Goal: Information Seeking & Learning: Learn about a topic

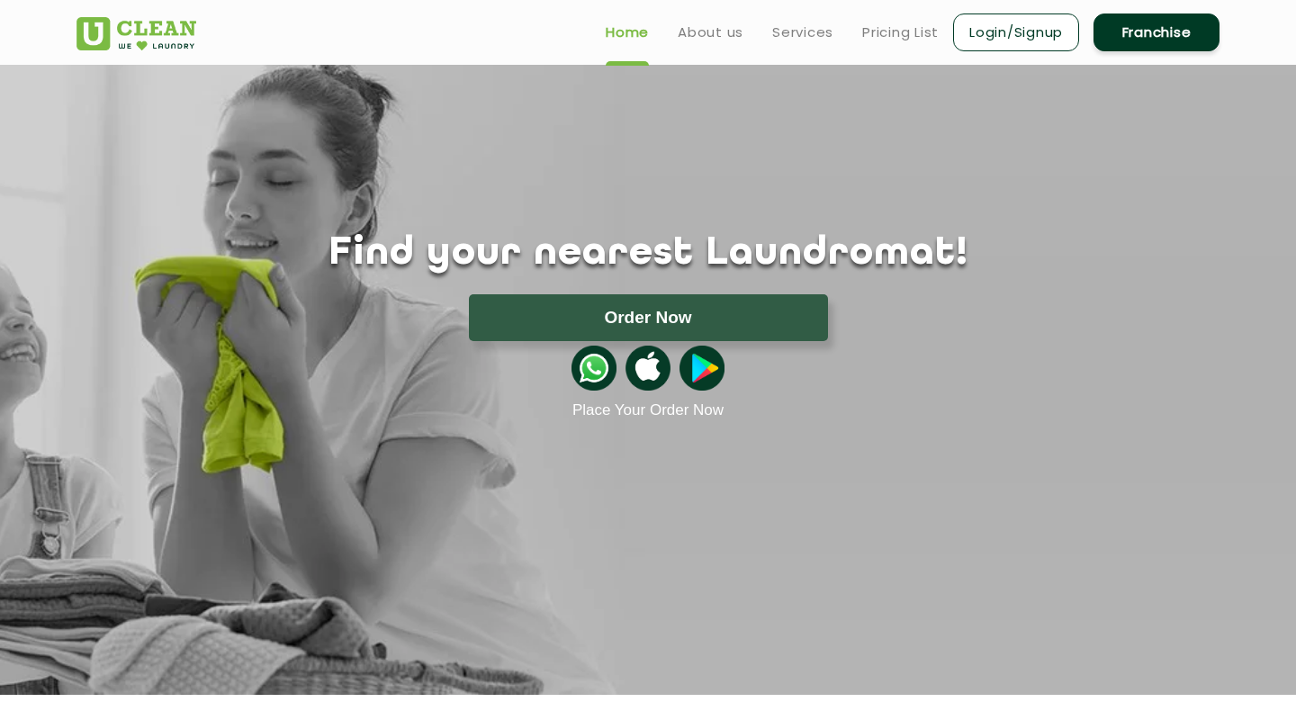
click at [918, 17] on ul "Home About us Services Pricing List Login/Signup Franchise" at bounding box center [905, 32] width 628 height 42
click at [918, 22] on link "Pricing List" at bounding box center [900, 33] width 76 height 22
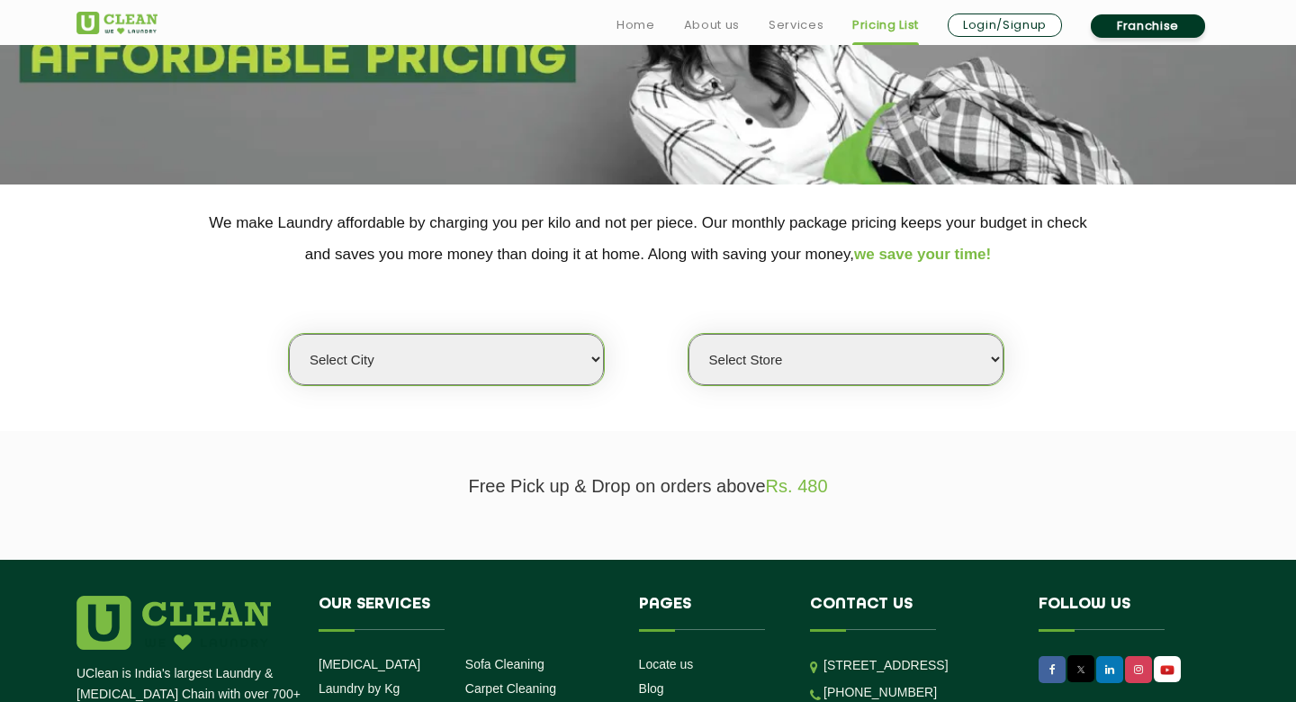
scroll to position [234, 0]
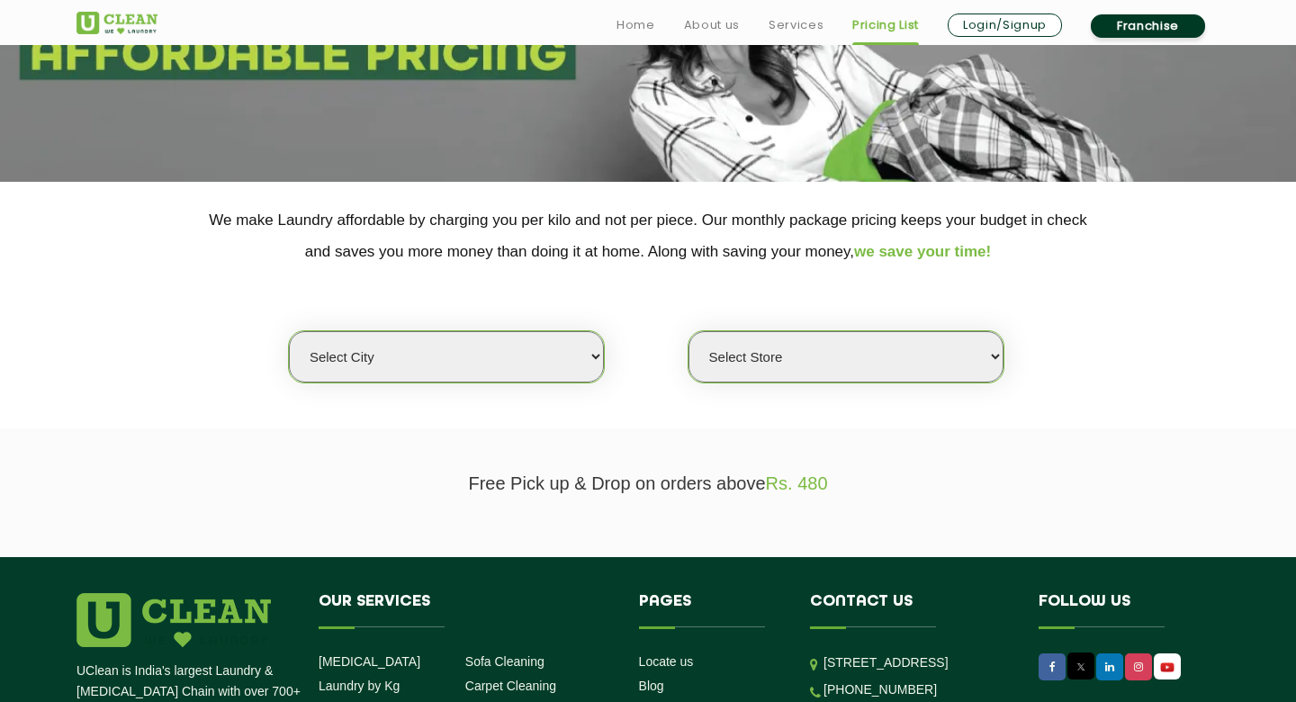
click at [519, 346] on select "Select city [GEOGRAPHIC_DATA] [GEOGRAPHIC_DATA] [GEOGRAPHIC_DATA] [GEOGRAPHIC_D…" at bounding box center [446, 356] width 315 height 51
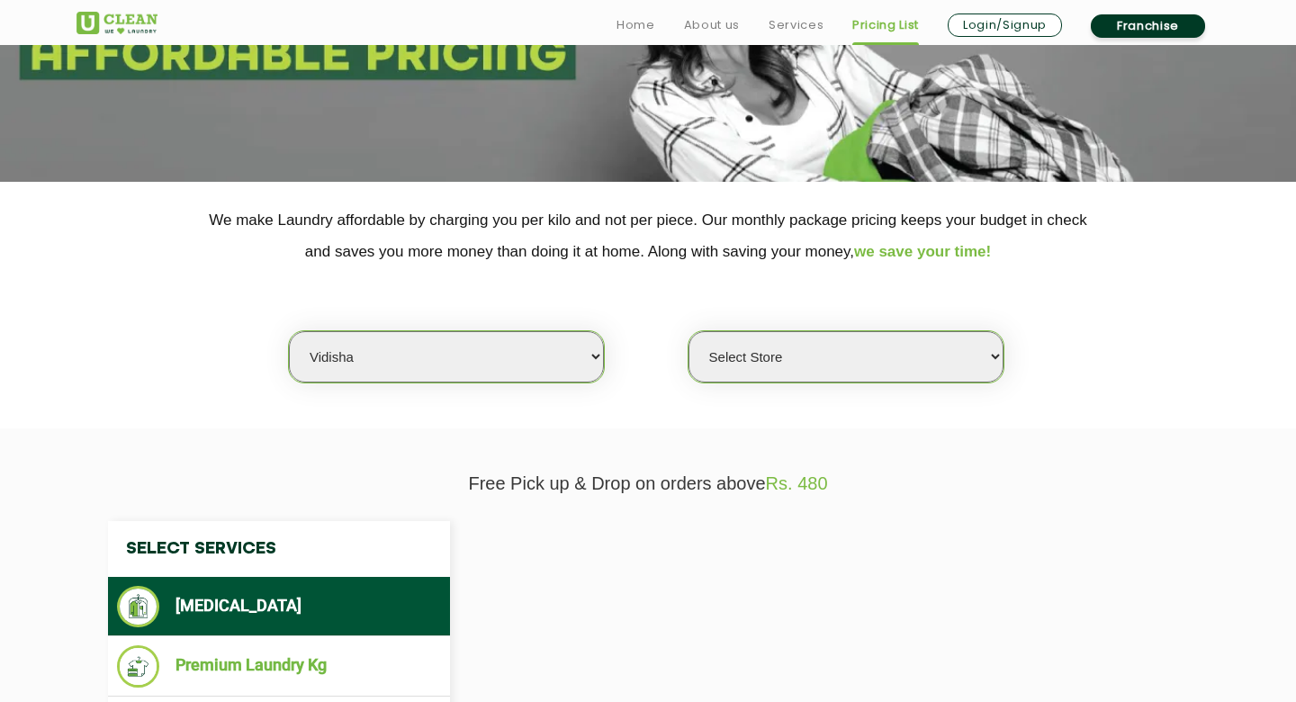
click at [497, 356] on select "Select city [GEOGRAPHIC_DATA] [GEOGRAPHIC_DATA] [GEOGRAPHIC_DATA] [GEOGRAPHIC_D…" at bounding box center [446, 356] width 315 height 51
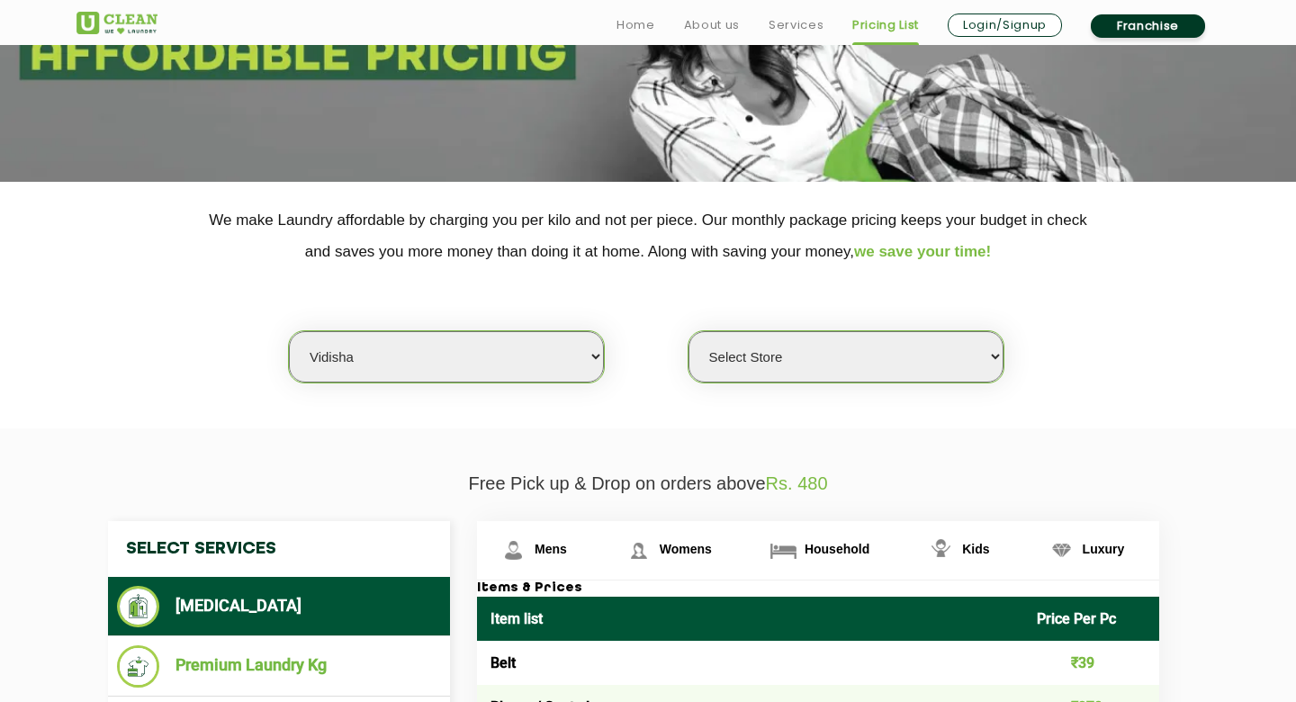
select select "42"
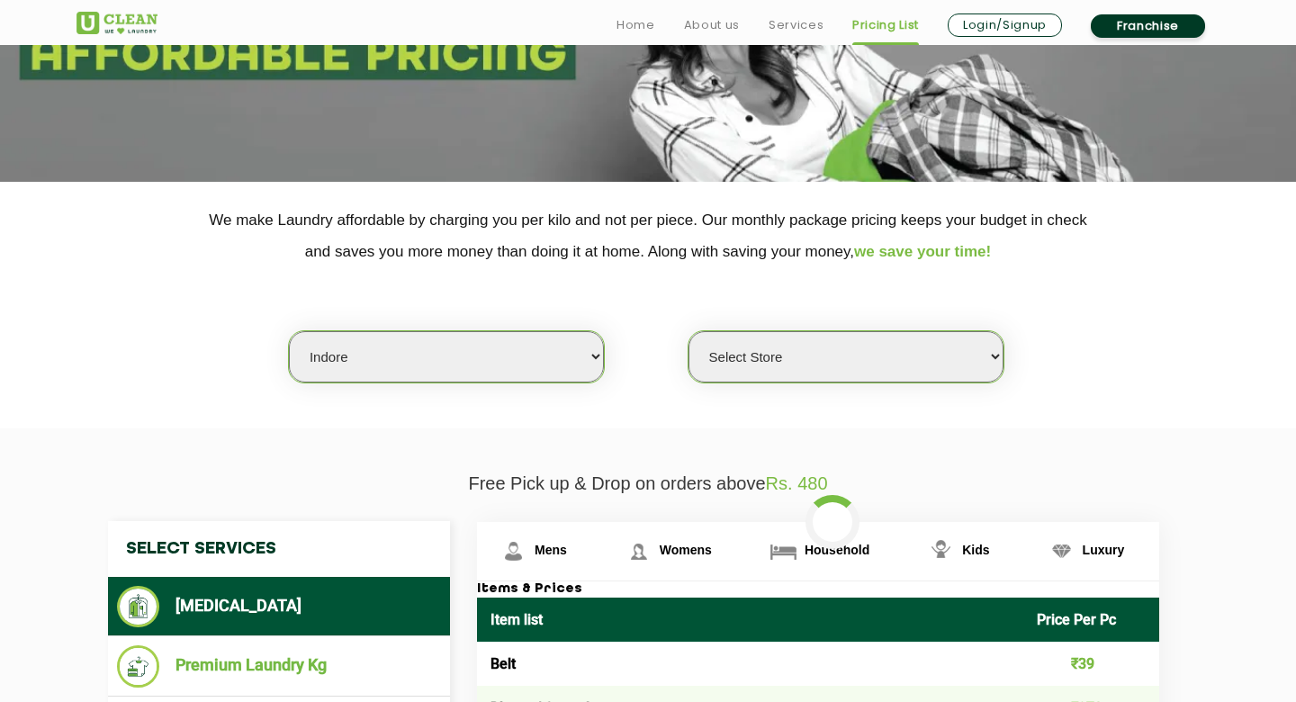
click at [792, 335] on select "Select Store" at bounding box center [845, 356] width 315 height 51
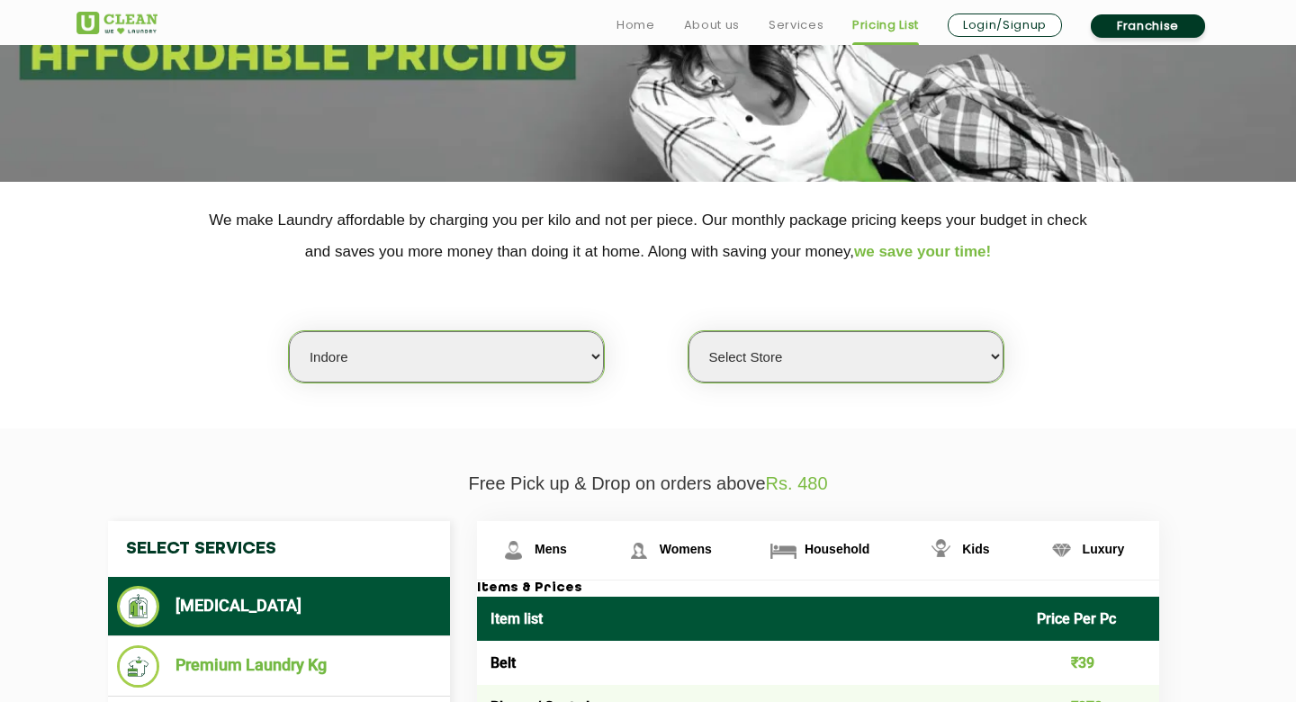
click at [832, 344] on select "Select Store" at bounding box center [845, 356] width 315 height 51
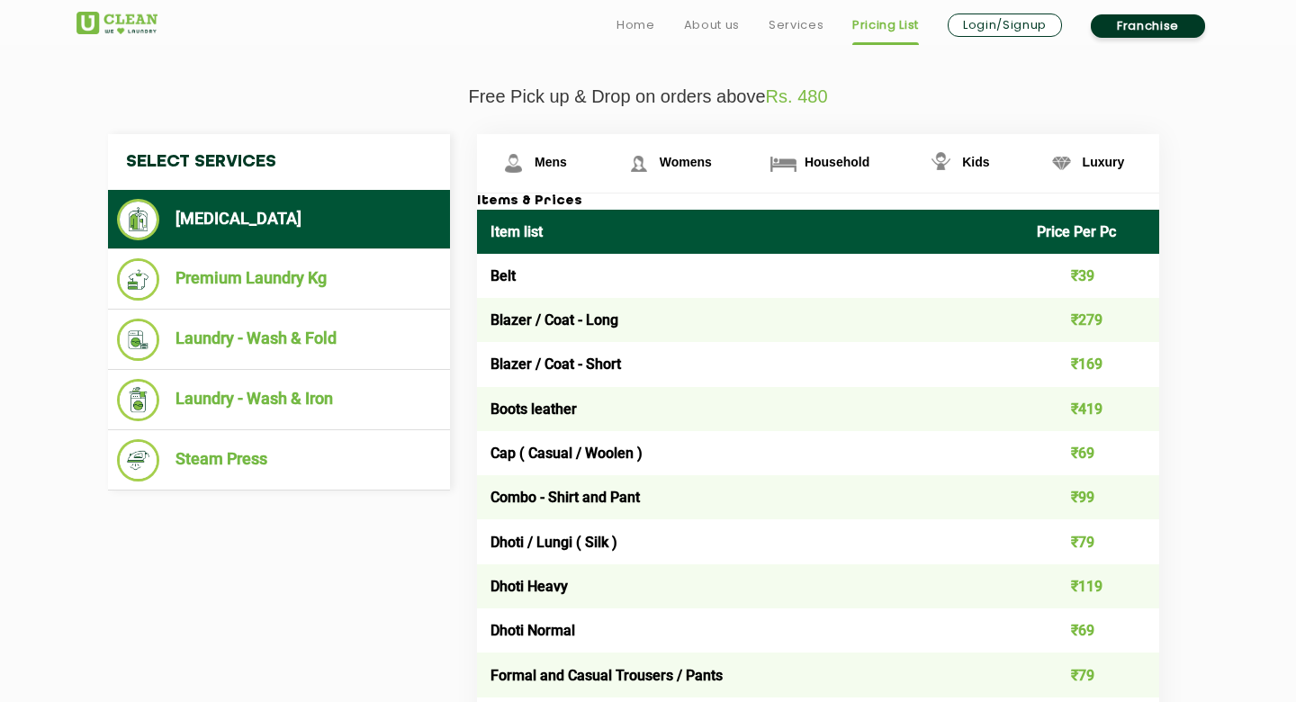
scroll to position [654, 0]
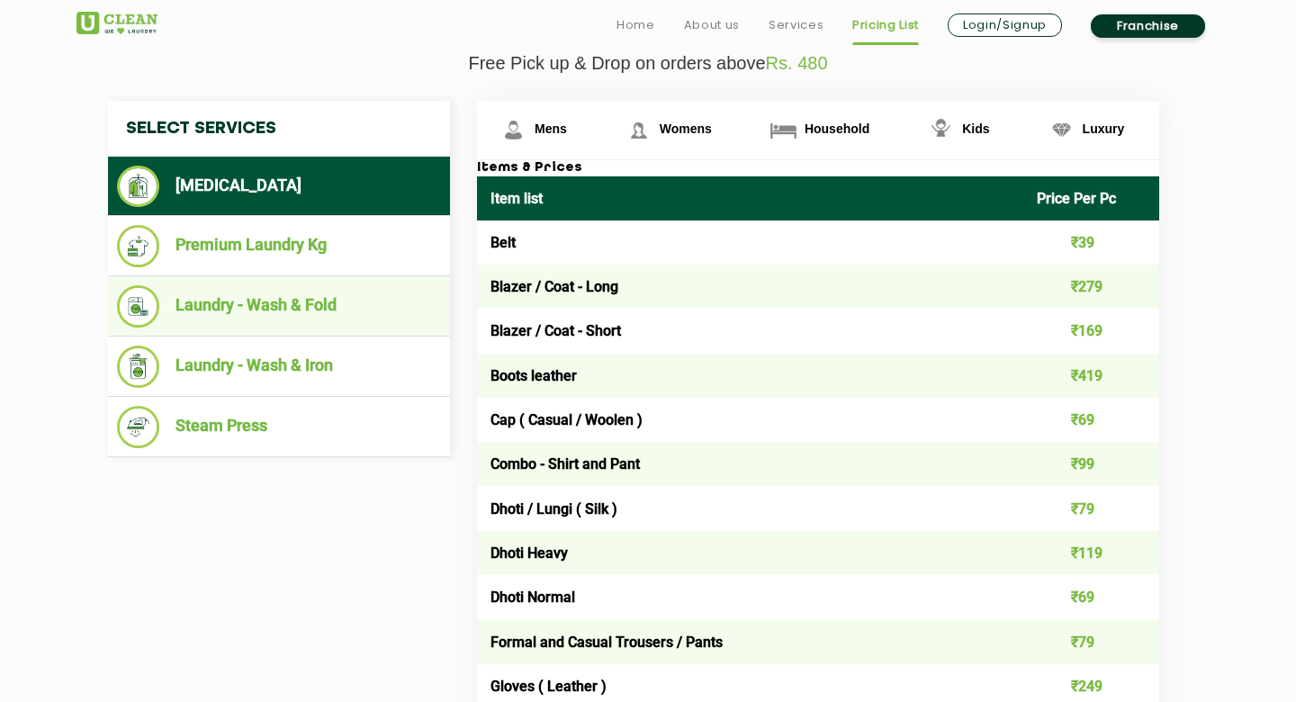
click at [299, 332] on ul "Laundry - Wash & Fold" at bounding box center [279, 306] width 342 height 60
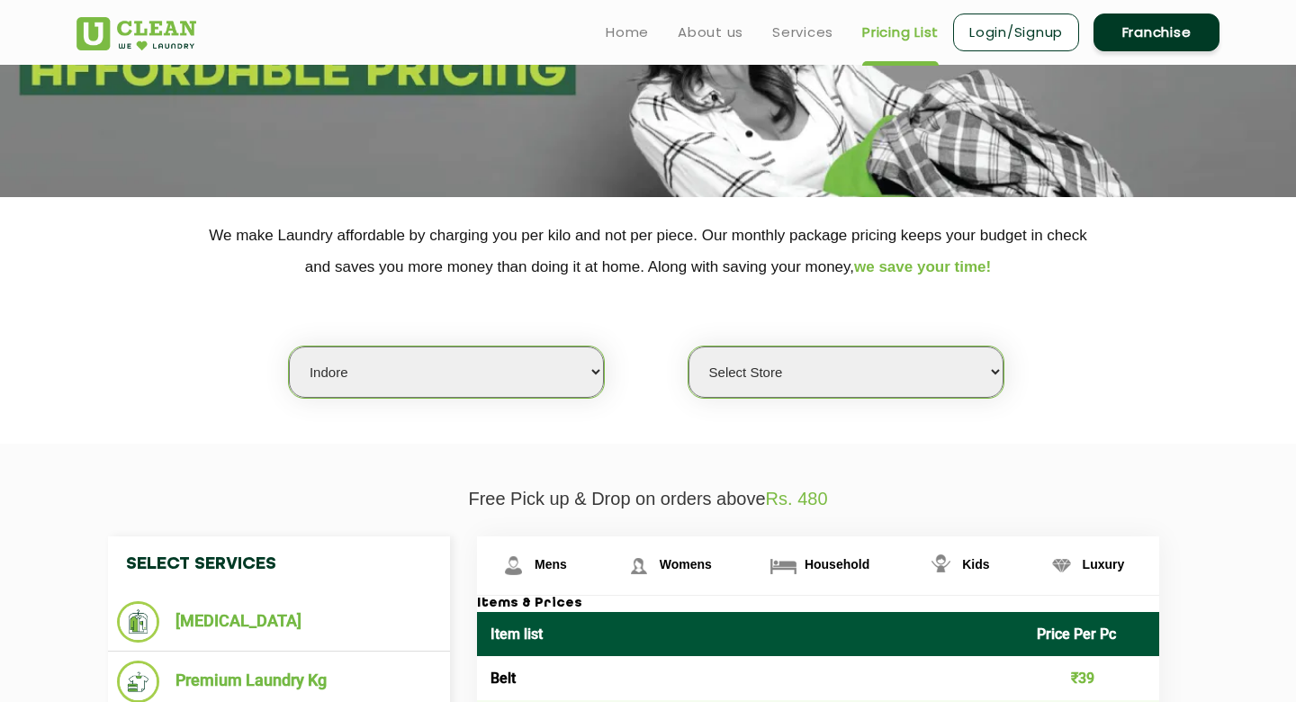
scroll to position [216, 0]
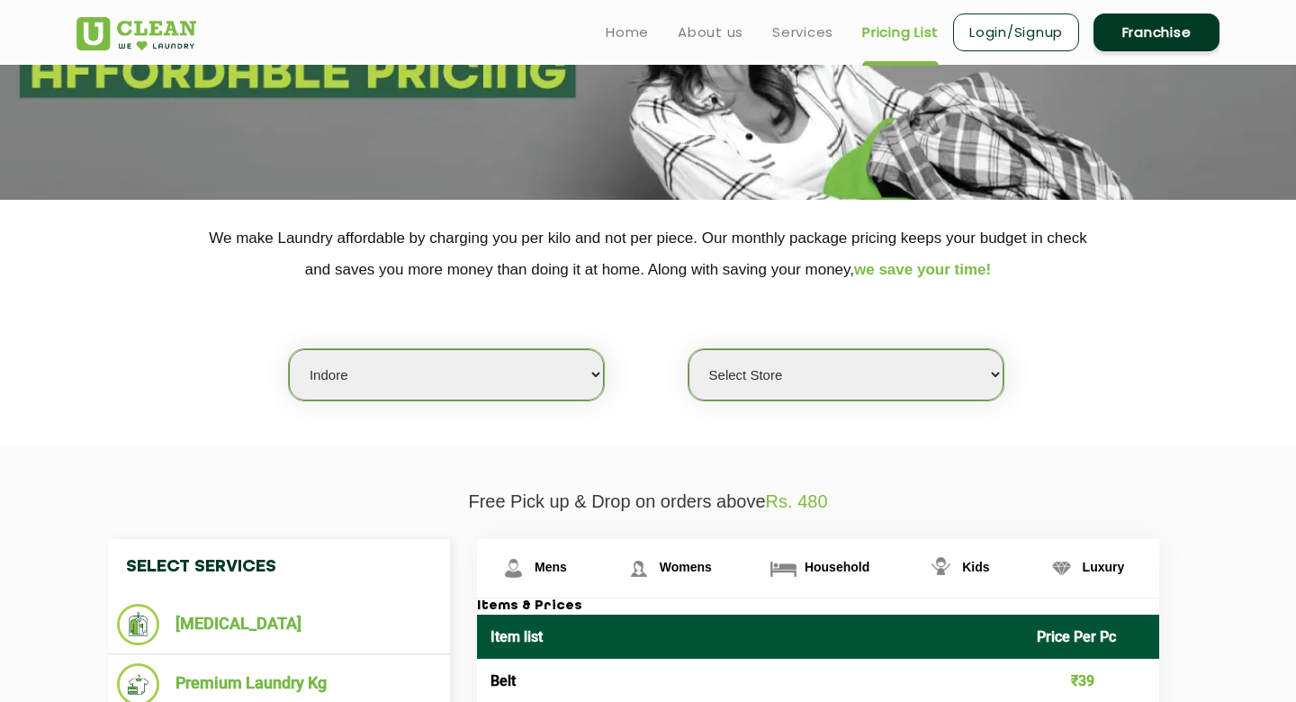
click at [902, 398] on select "Select Store" at bounding box center [845, 374] width 315 height 51
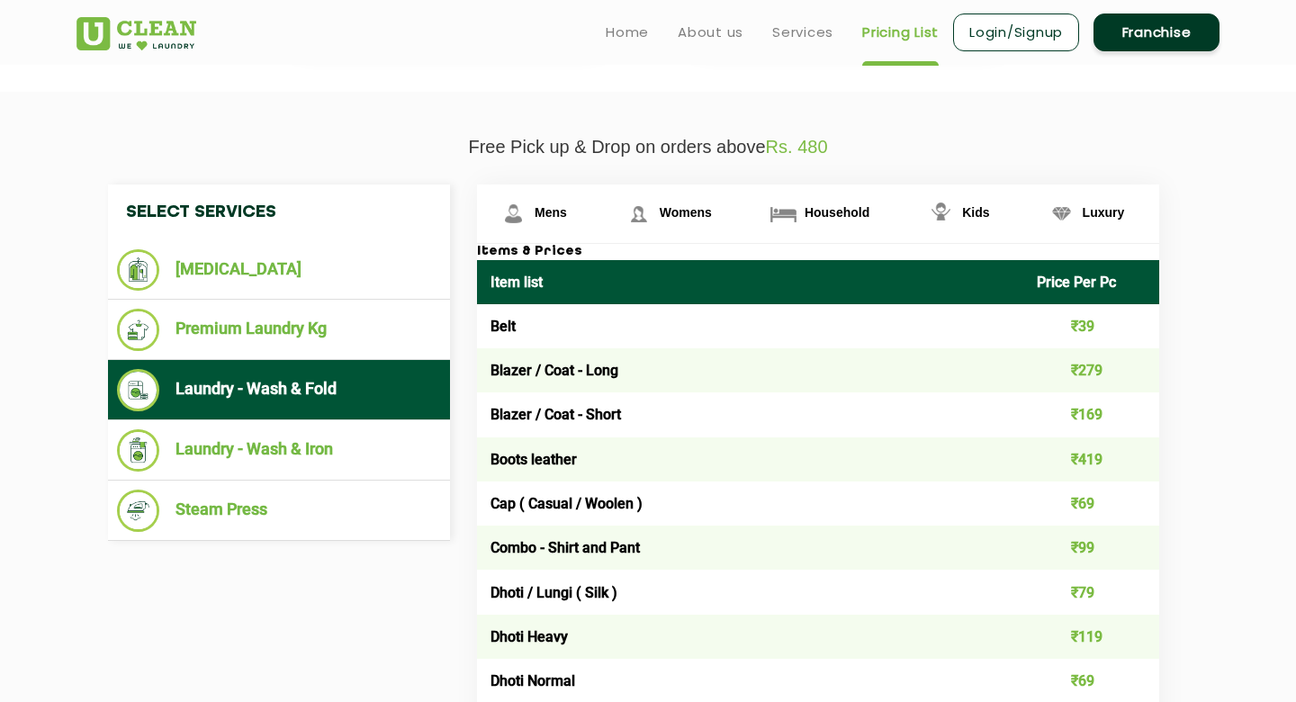
scroll to position [465, 0]
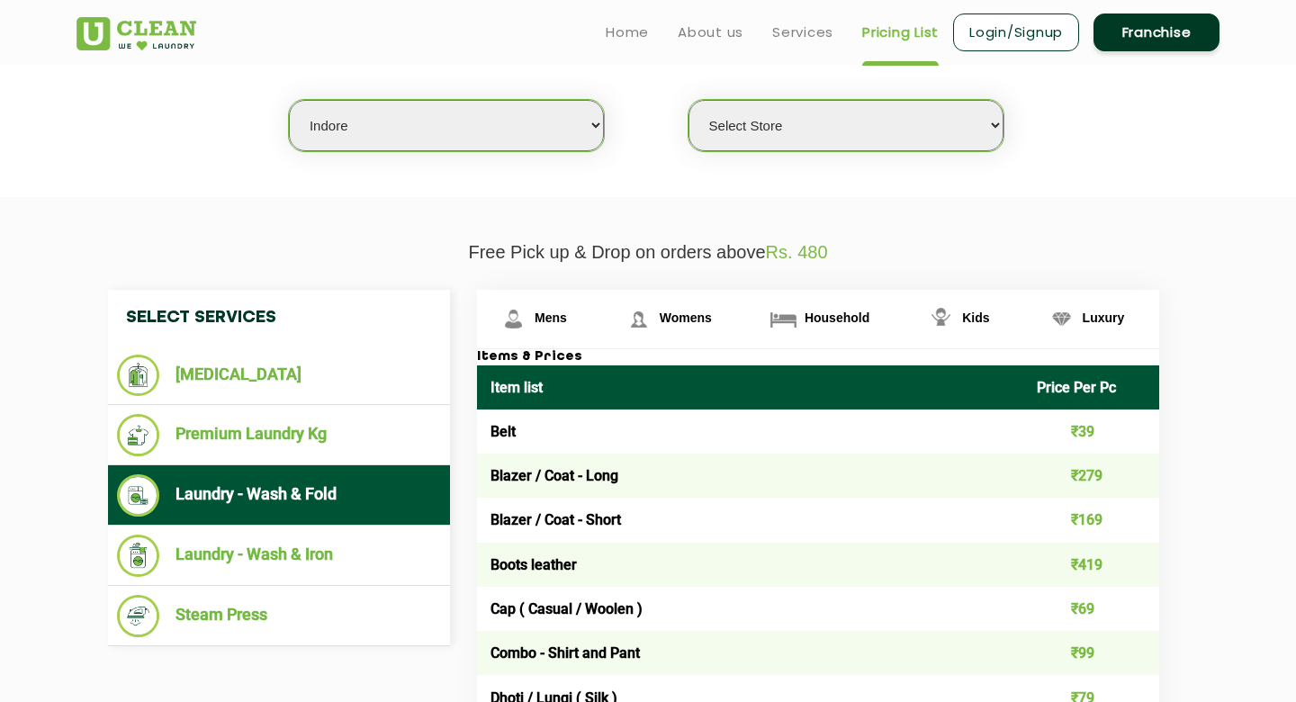
click at [830, 123] on select "Select Store" at bounding box center [845, 125] width 315 height 51
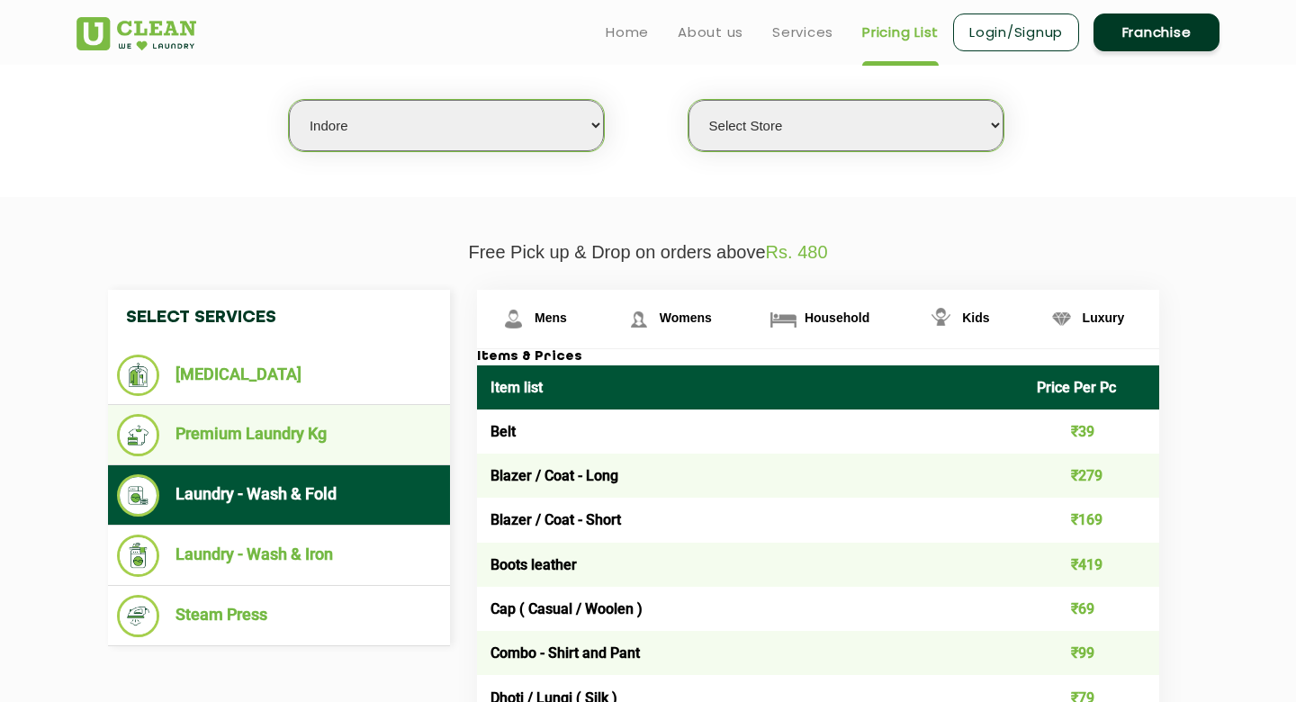
click at [385, 428] on li "Premium Laundry Kg" at bounding box center [279, 435] width 324 height 42
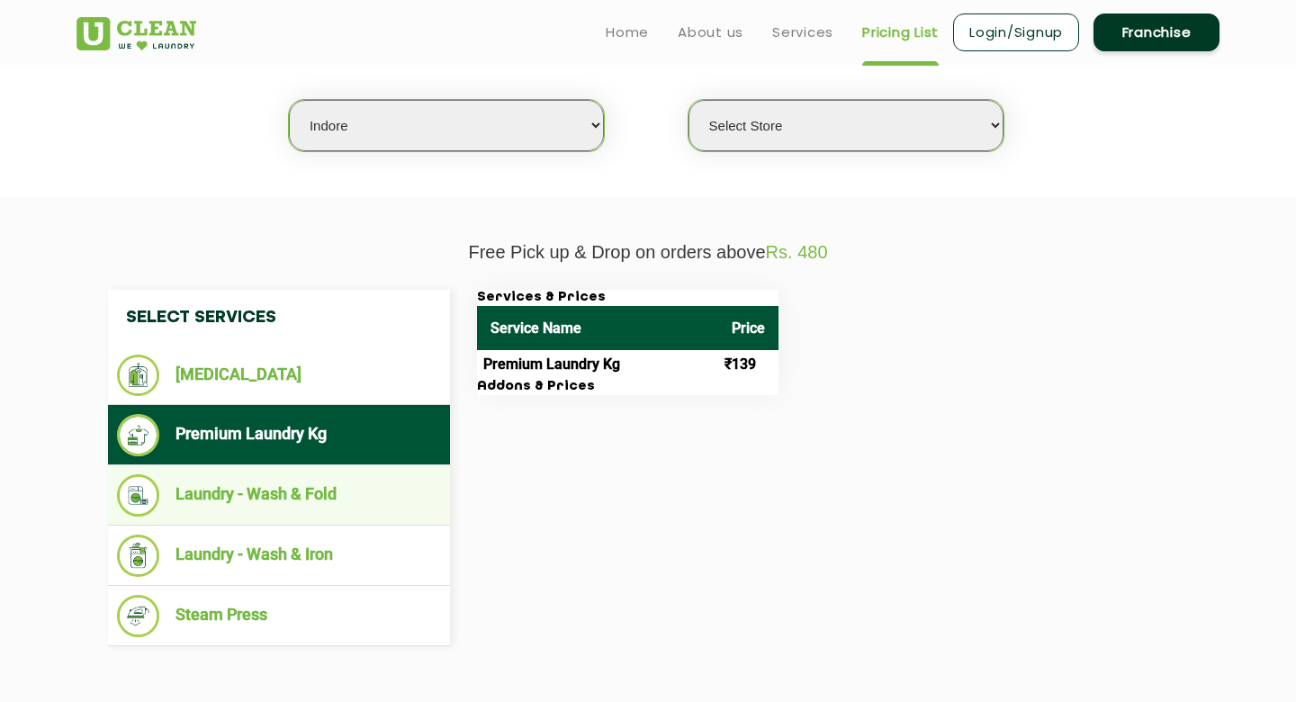
click at [379, 479] on li "Laundry - Wash & Fold" at bounding box center [279, 495] width 324 height 42
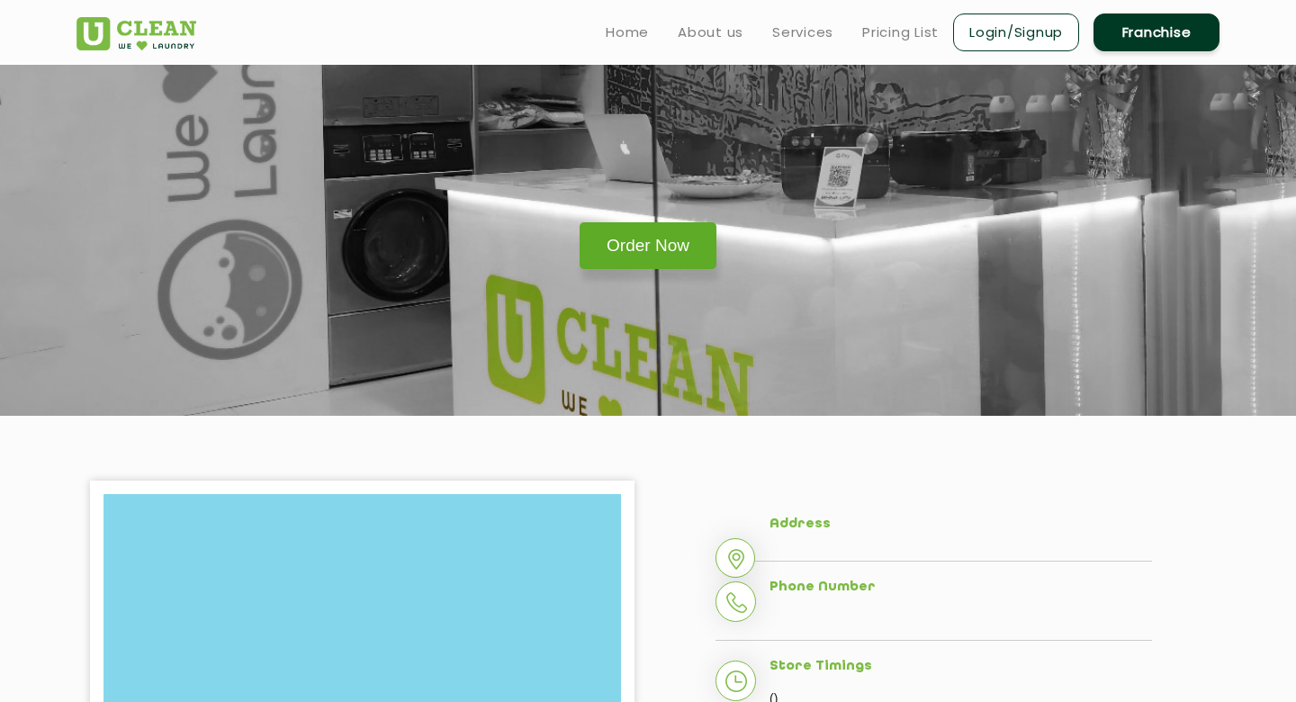
click at [659, 253] on link "Order Now" at bounding box center [647, 245] width 137 height 47
click at [612, 244] on link "Order Now" at bounding box center [647, 245] width 137 height 47
click at [803, 17] on ul "Home About us Services Pricing List Login/Signup Franchise" at bounding box center [905, 32] width 628 height 42
click at [803, 20] on ul "Home About us Services Pricing List Login/Signup Franchise" at bounding box center [905, 32] width 628 height 42
click at [803, 24] on link "Services" at bounding box center [802, 33] width 61 height 22
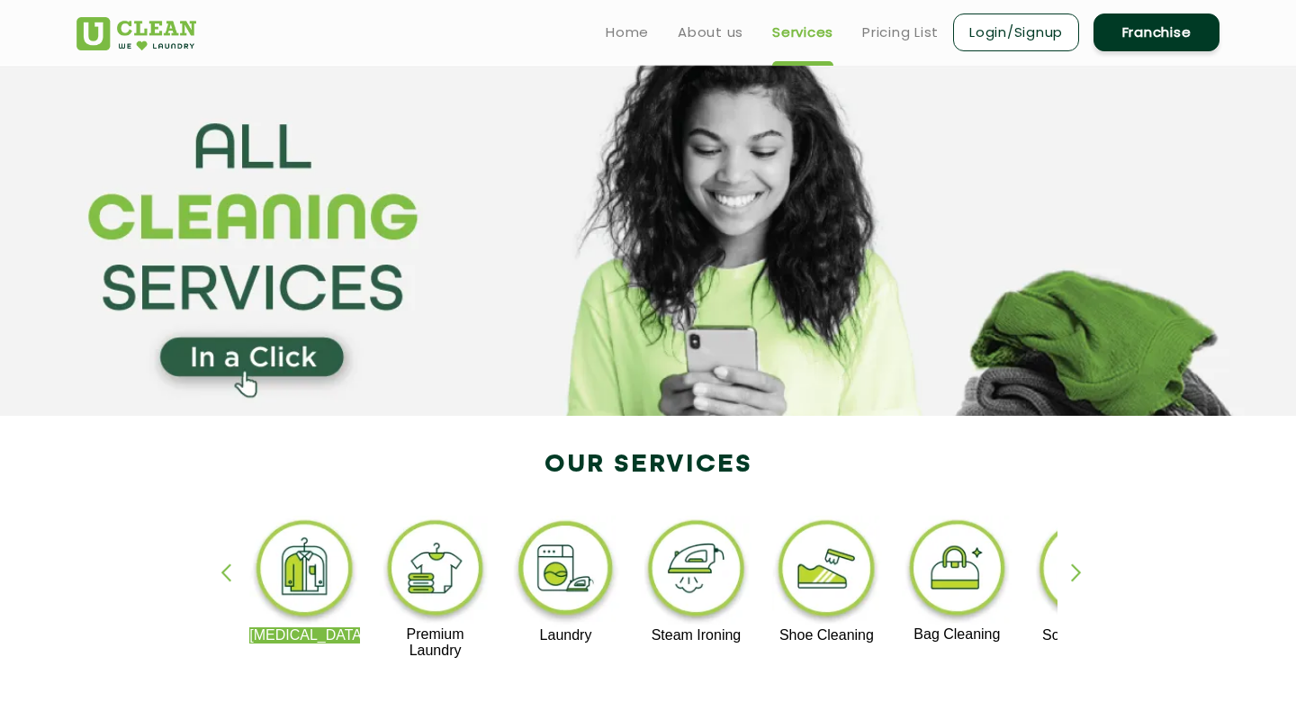
scroll to position [100, 0]
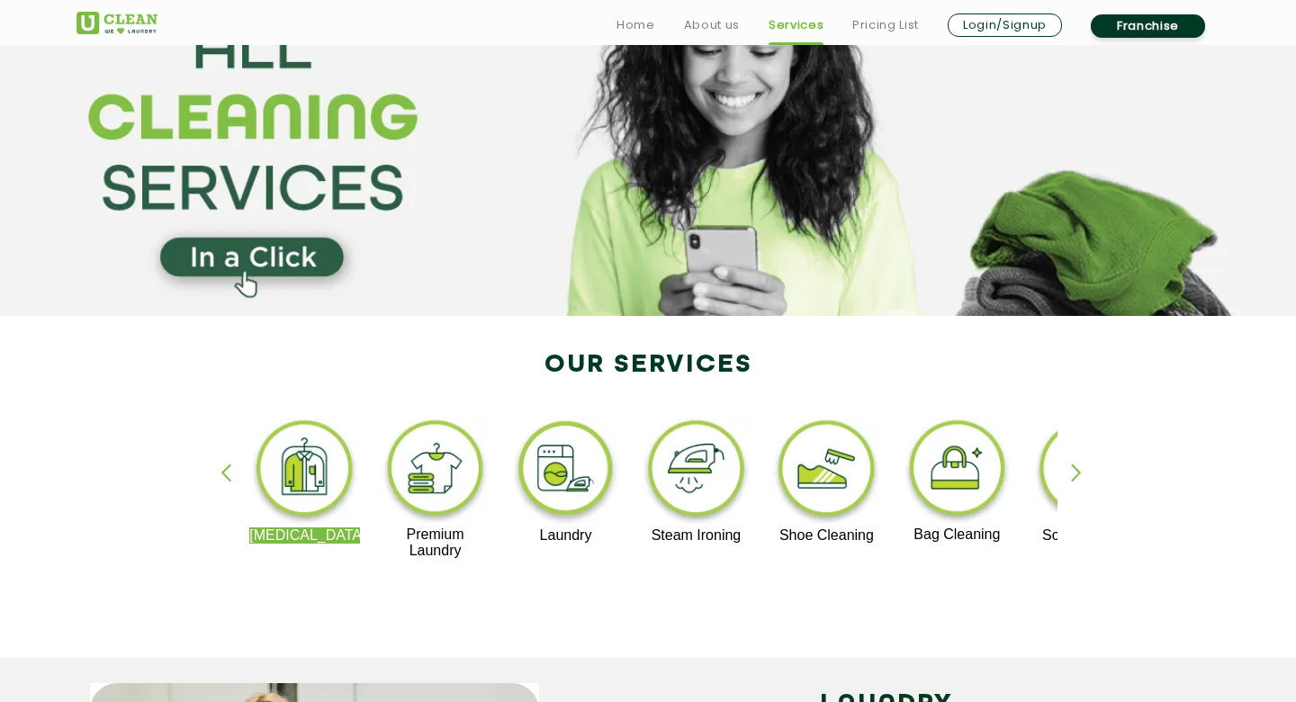
click at [571, 470] on img at bounding box center [565, 472] width 111 height 112
